Goal: Task Accomplishment & Management: Use online tool/utility

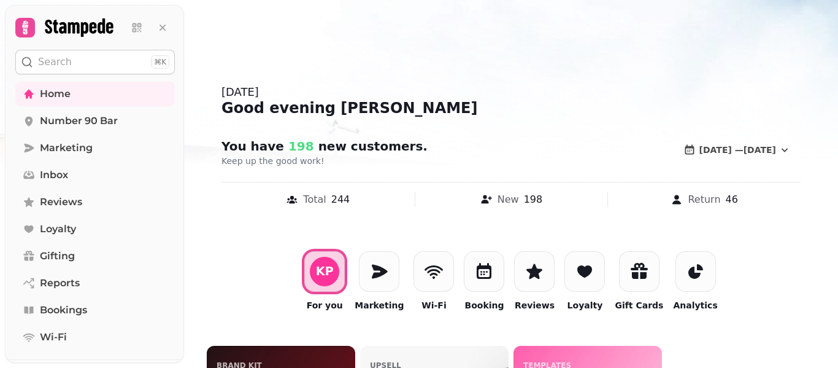
drag, startPoint x: 835, startPoint y: 219, endPoint x: 838, endPoint y: 238, distance: 18.7
click at [838, 238] on div at bounding box center [419, 184] width 838 height 368
drag, startPoint x: 837, startPoint y: 243, endPoint x: 838, endPoint y: 295, distance: 51.6
click at [838, 295] on div at bounding box center [419, 184] width 838 height 368
drag, startPoint x: 832, startPoint y: 251, endPoint x: 838, endPoint y: 262, distance: 12.6
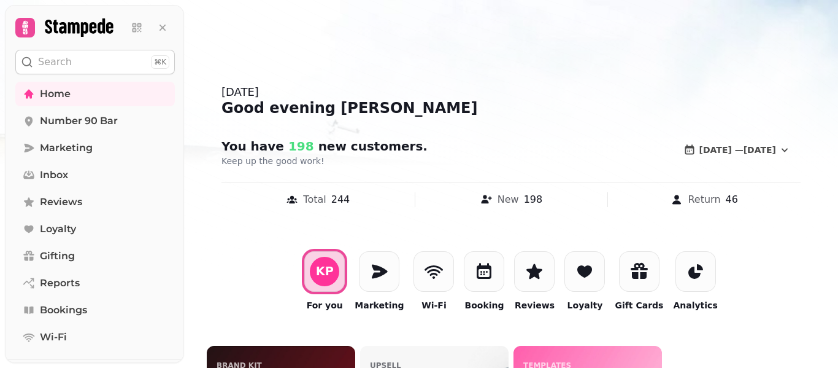
click at [838, 262] on div at bounding box center [419, 184] width 838 height 368
click at [838, 177] on div at bounding box center [419, 184] width 838 height 368
drag, startPoint x: 837, startPoint y: 212, endPoint x: 838, endPoint y: 262, distance: 49.7
click at [838, 262] on div at bounding box center [419, 184] width 838 height 368
drag, startPoint x: 831, startPoint y: 198, endPoint x: 837, endPoint y: 226, distance: 28.9
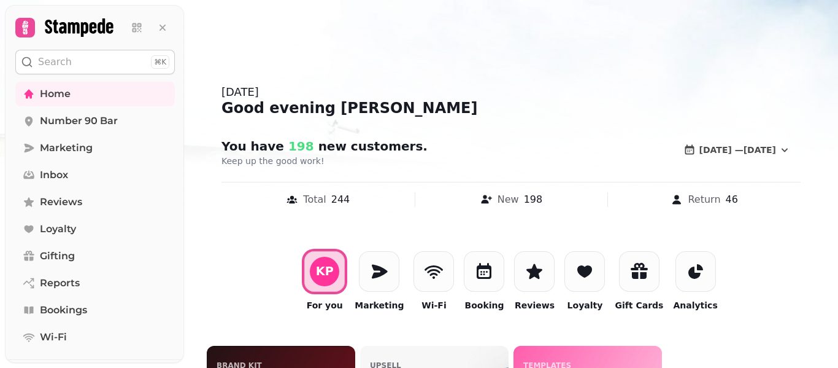
click at [837, 226] on div at bounding box center [419, 184] width 838 height 368
click at [838, 258] on div at bounding box center [419, 184] width 838 height 368
click at [67, 152] on span "Marketing" at bounding box center [66, 148] width 53 height 15
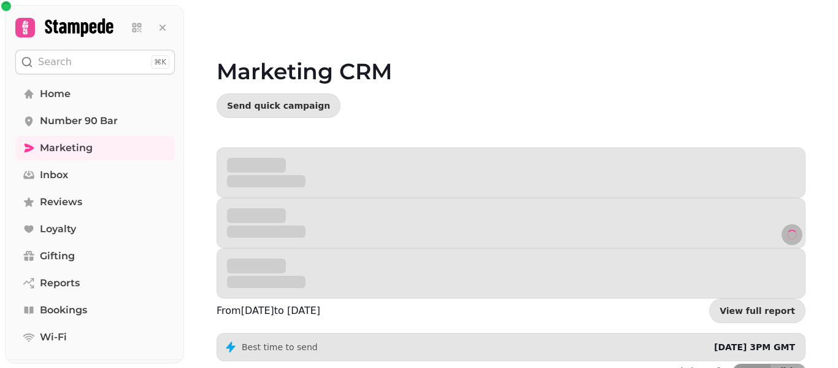
drag, startPoint x: 837, startPoint y: 60, endPoint x: 835, endPoint y: 109, distance: 49.1
click at [835, 109] on video at bounding box center [419, 153] width 838 height 307
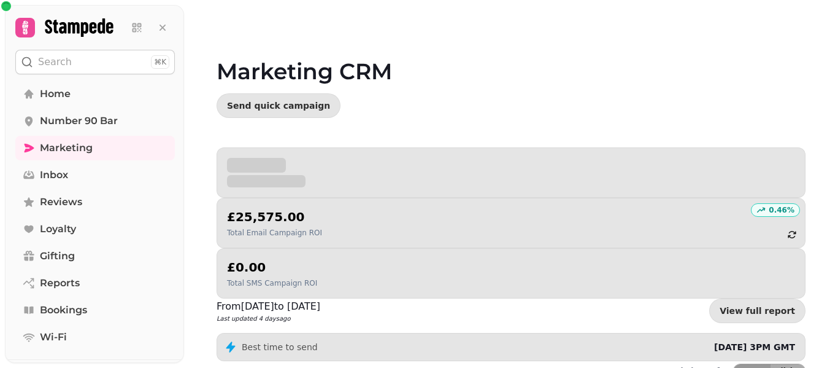
drag, startPoint x: 838, startPoint y: 125, endPoint x: 837, endPoint y: 183, distance: 57.7
click at [837, 183] on video at bounding box center [419, 153] width 838 height 307
click at [838, 223] on video at bounding box center [419, 153] width 838 height 307
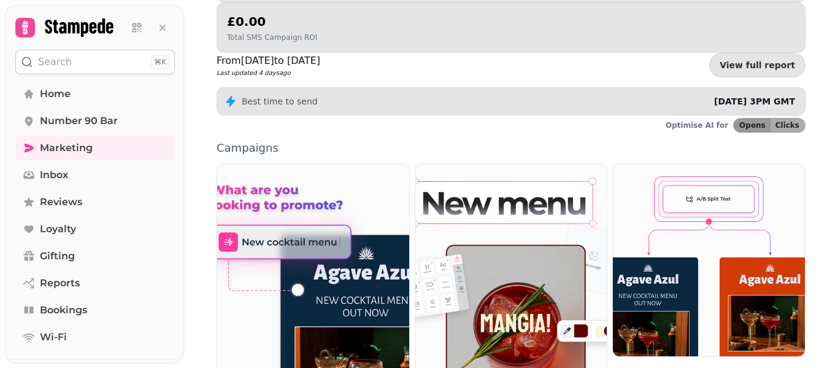
scroll to position [270, 0]
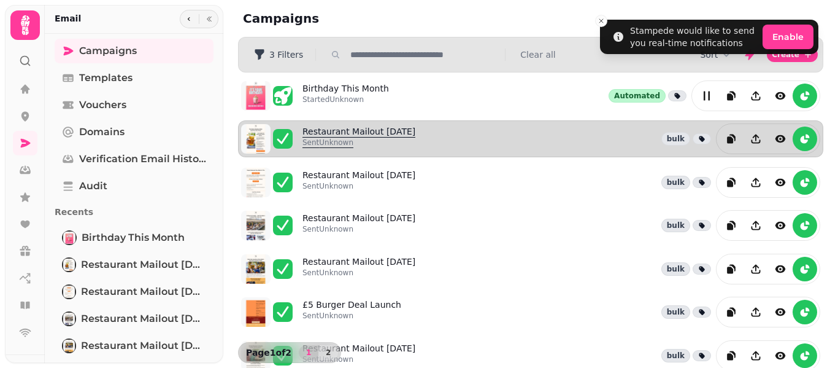
click at [328, 136] on link "Restaurant Mailout Aug 7th Sent Unknown" at bounding box center [359, 138] width 113 height 27
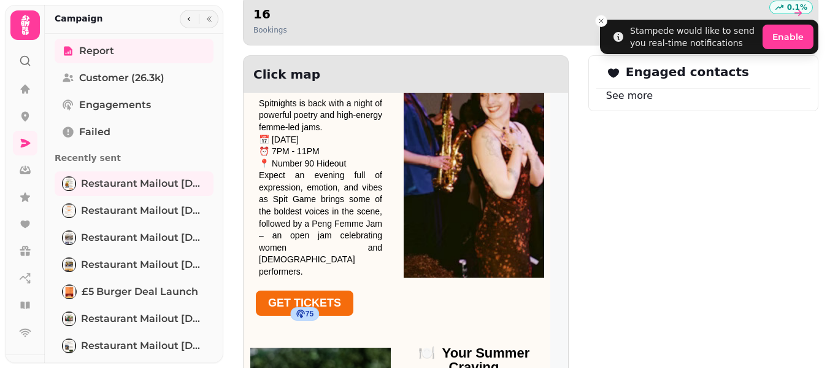
scroll to position [1483, 0]
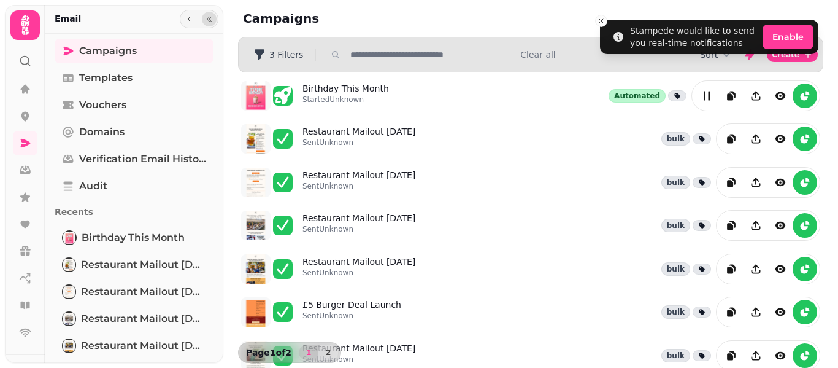
click at [209, 20] on icon "button" at bounding box center [209, 18] width 7 height 7
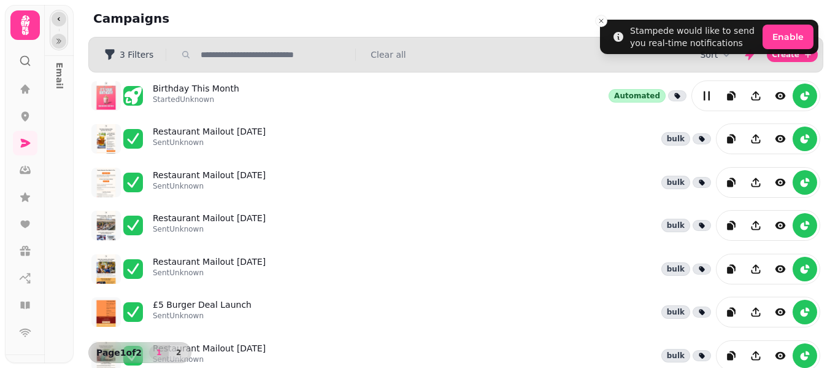
click at [54, 18] on button "button" at bounding box center [59, 19] width 15 height 15
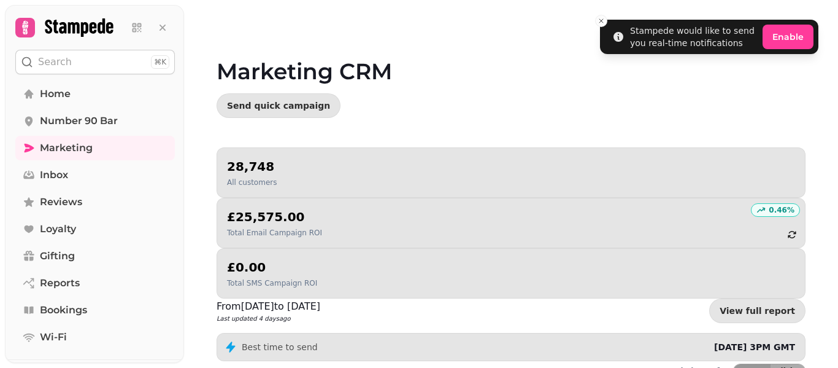
drag, startPoint x: 838, startPoint y: 134, endPoint x: 838, endPoint y: 173, distance: 38.7
click at [838, 173] on video at bounding box center [419, 153] width 838 height 307
drag, startPoint x: 838, startPoint y: 103, endPoint x: 838, endPoint y: 142, distance: 38.7
click at [838, 142] on video at bounding box center [419, 153] width 838 height 307
click at [74, 145] on span "Marketing" at bounding box center [66, 148] width 53 height 15
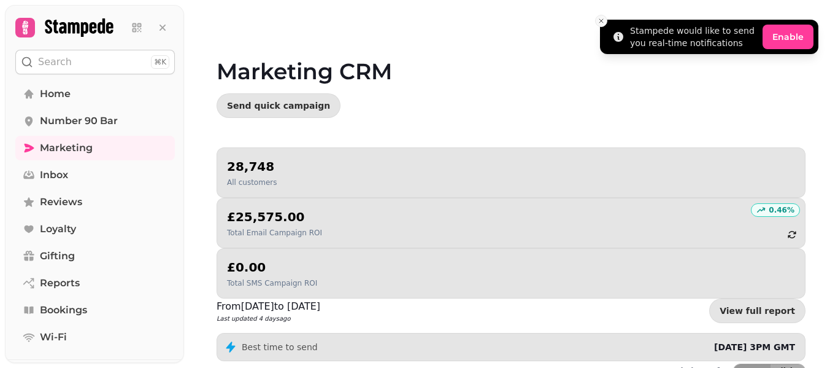
click at [604, 24] on icon "Close toast" at bounding box center [601, 20] width 7 height 7
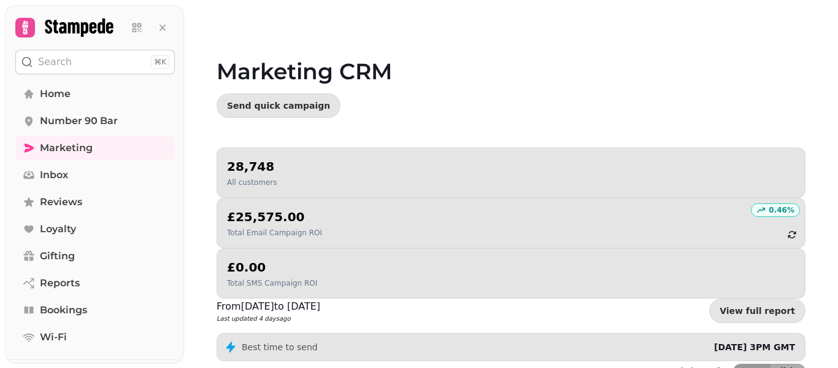
drag, startPoint x: 834, startPoint y: 63, endPoint x: 838, endPoint y: 168, distance: 105.6
click at [838, 168] on video at bounding box center [419, 153] width 838 height 307
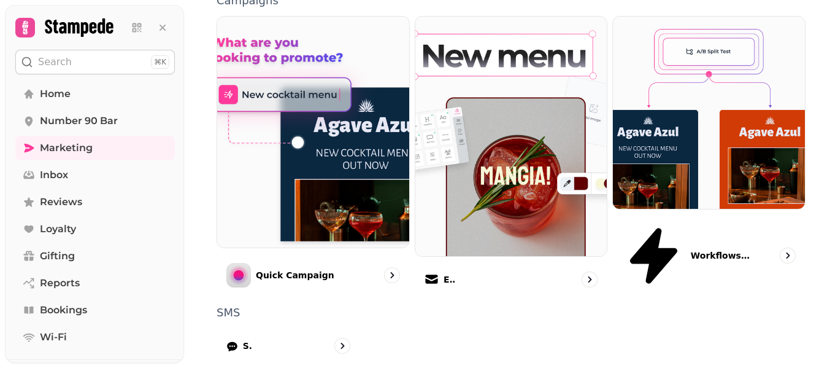
scroll to position [399, 0]
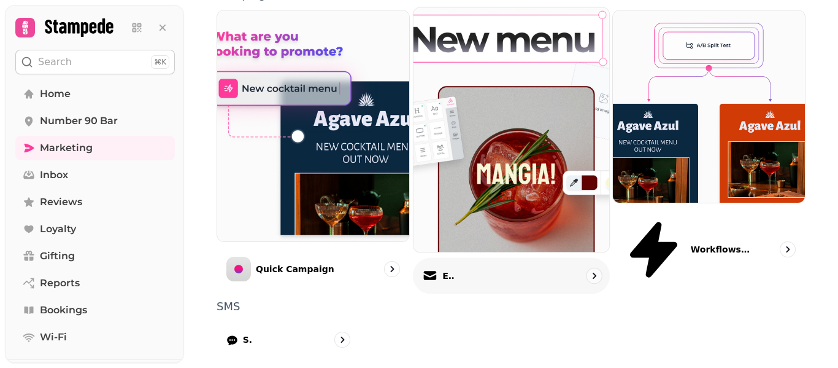
click at [497, 258] on div "Email" at bounding box center [511, 276] width 197 height 36
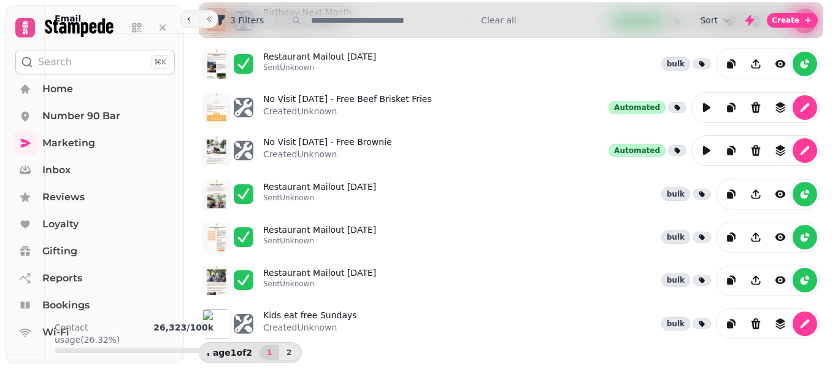
scroll to position [377, 0]
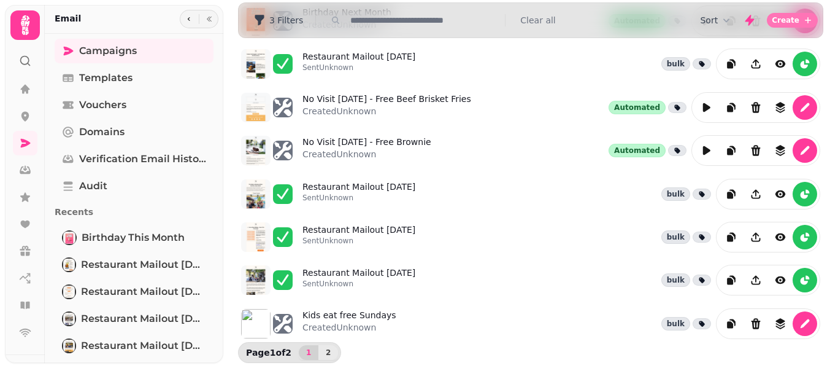
click at [786, 21] on span "Create" at bounding box center [786, 20] width 28 height 7
select select "**********"
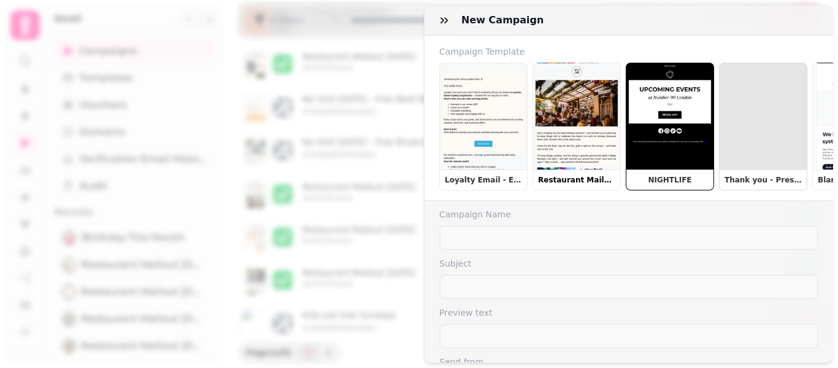
click at [541, 140] on button "Restaurant Mailout" at bounding box center [577, 127] width 88 height 128
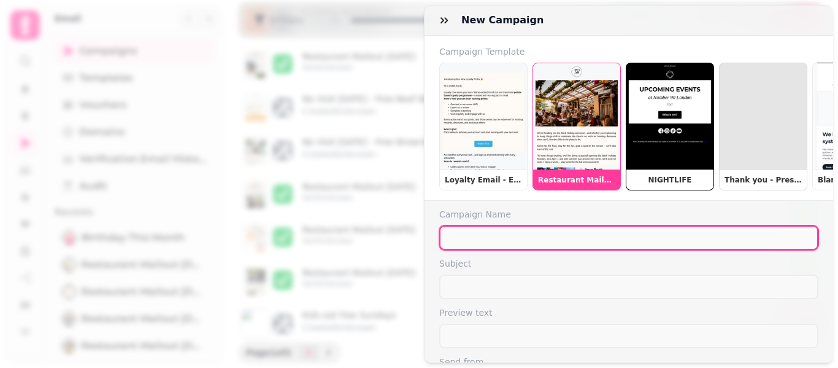
click at [597, 242] on input "text" at bounding box center [628, 237] width 379 height 25
type input "**********"
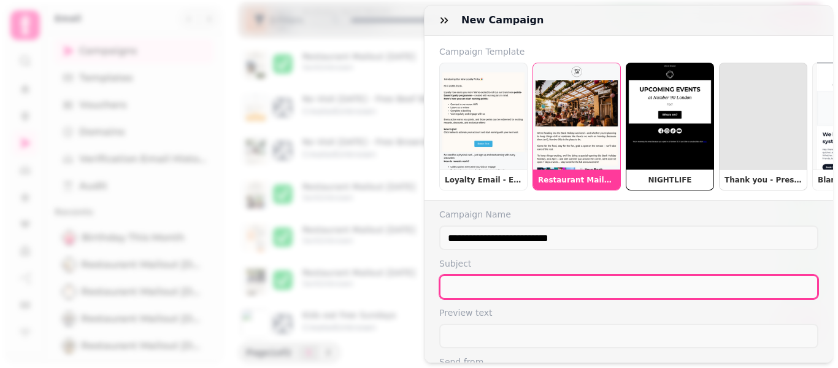
click at [495, 296] on input "text" at bounding box center [628, 286] width 379 height 25
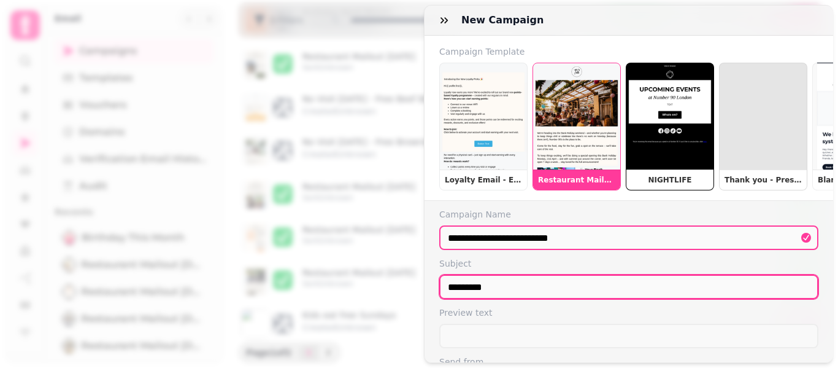
type input "*********"
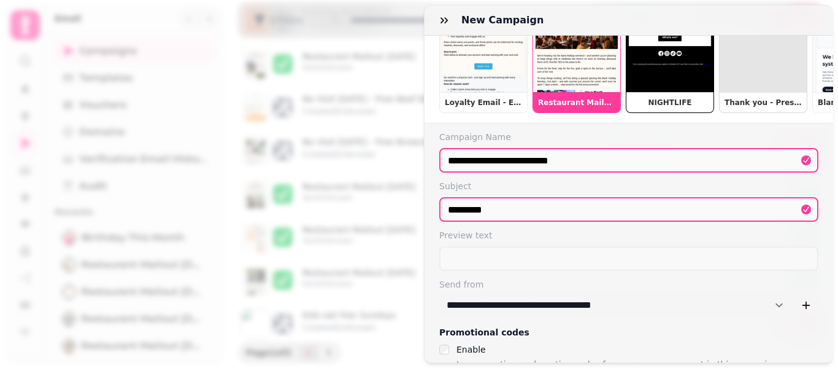
scroll to position [131, 0]
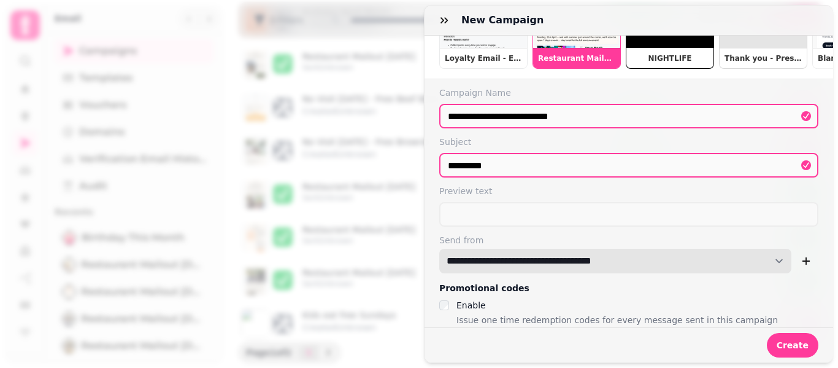
click at [766, 259] on select "**********" at bounding box center [615, 261] width 352 height 25
select select "**********"
click at [439, 249] on select "**********" at bounding box center [615, 261] width 352 height 25
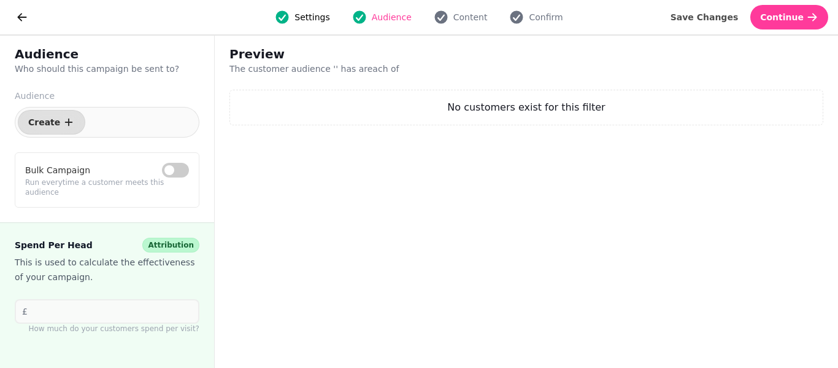
select select "***"
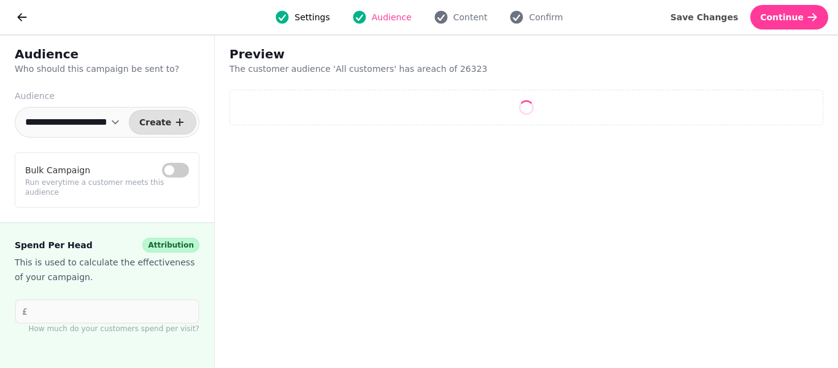
select select "**"
